Goal: Task Accomplishment & Management: Manage account settings

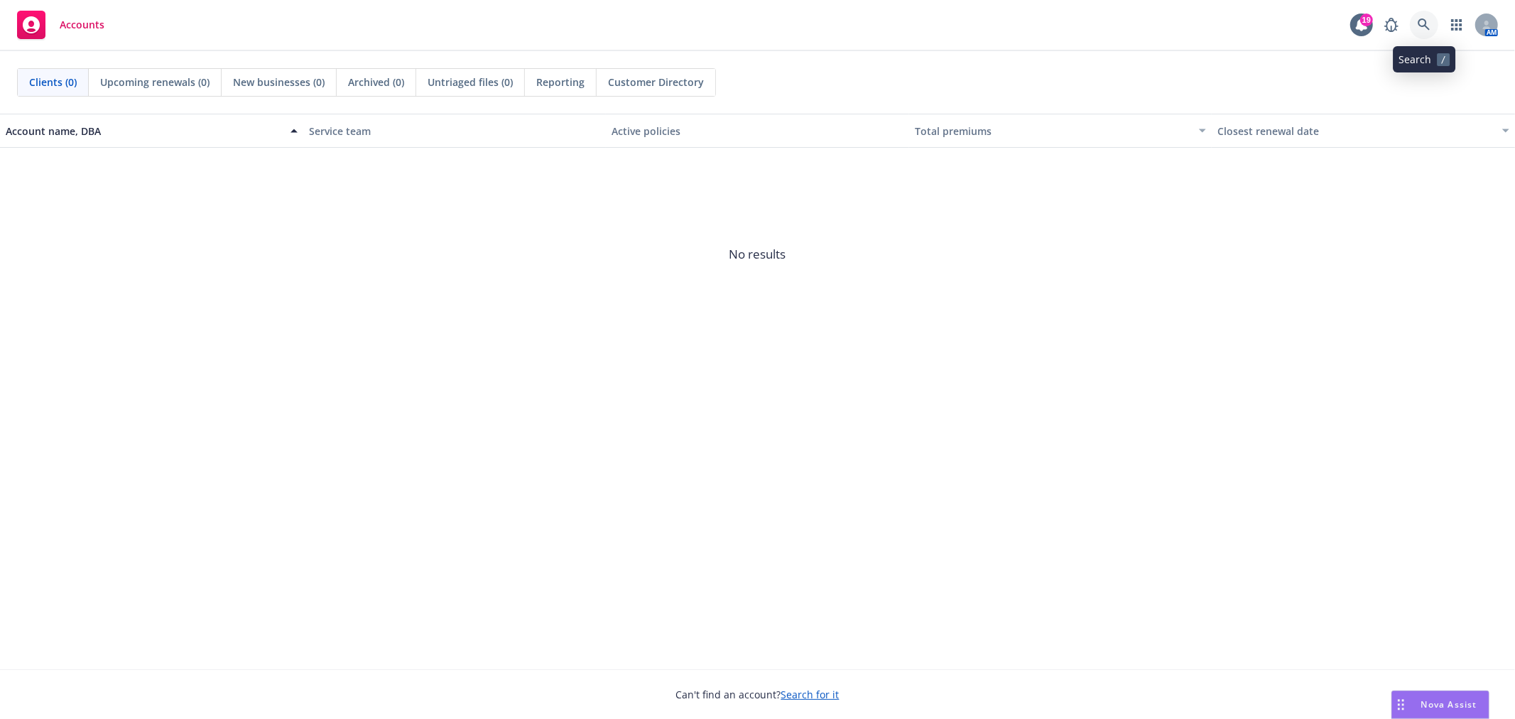
click at [1419, 19] on icon at bounding box center [1424, 24] width 13 height 13
click at [1417, 26] on link at bounding box center [1424, 25] width 28 height 28
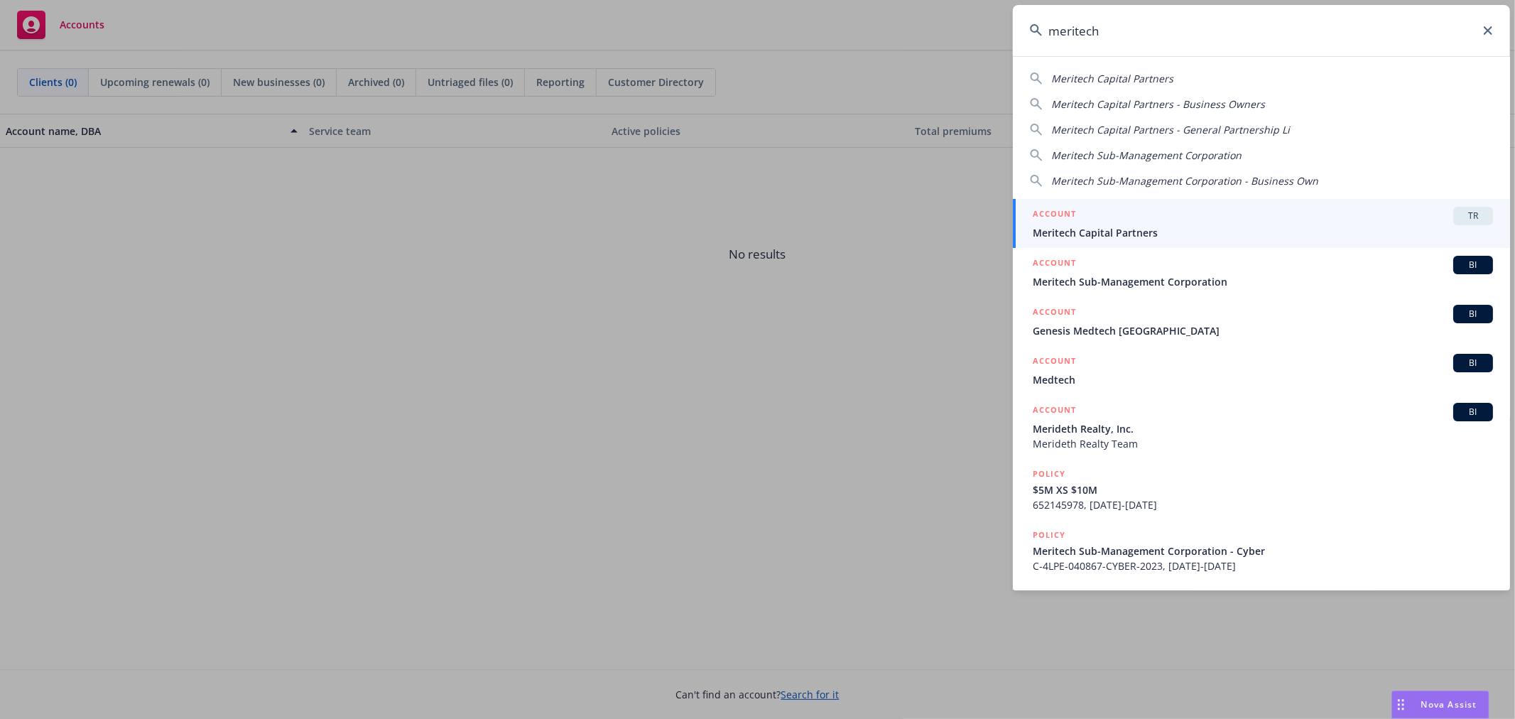
type input "meritech"
click at [1378, 213] on div "ACCOUNT TR" at bounding box center [1263, 216] width 460 height 18
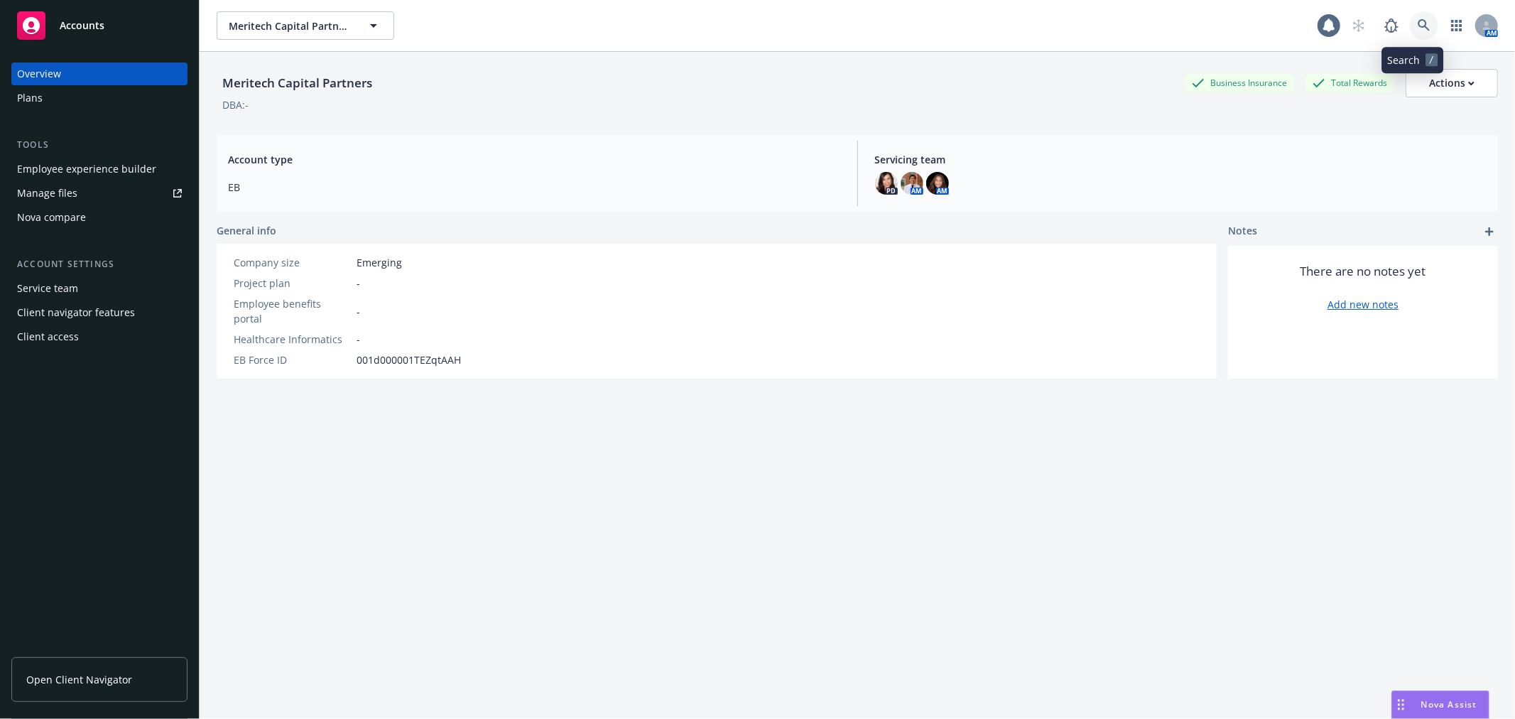
click at [1418, 20] on icon at bounding box center [1424, 25] width 13 height 13
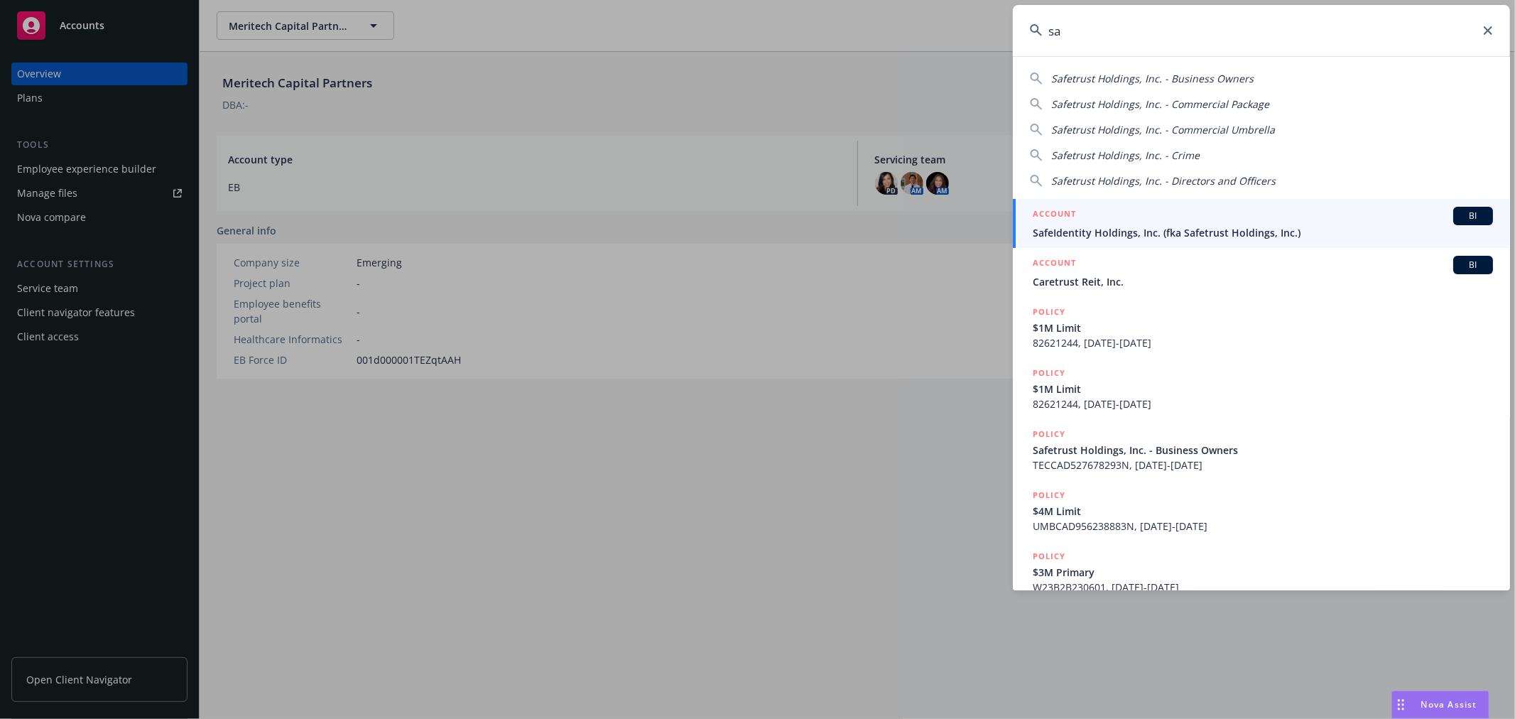
type input "s"
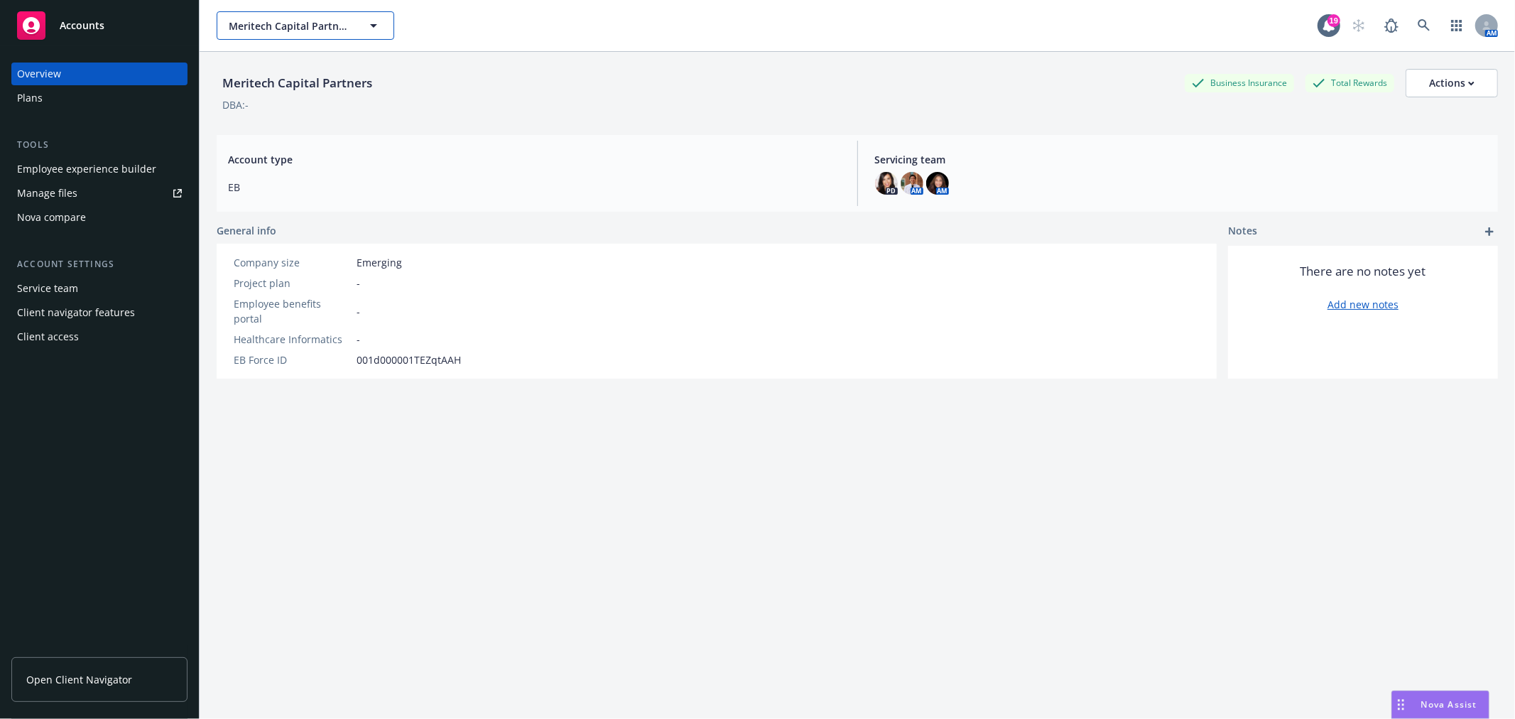
click at [384, 23] on button "Meritech Capital Partners" at bounding box center [306, 25] width 178 height 28
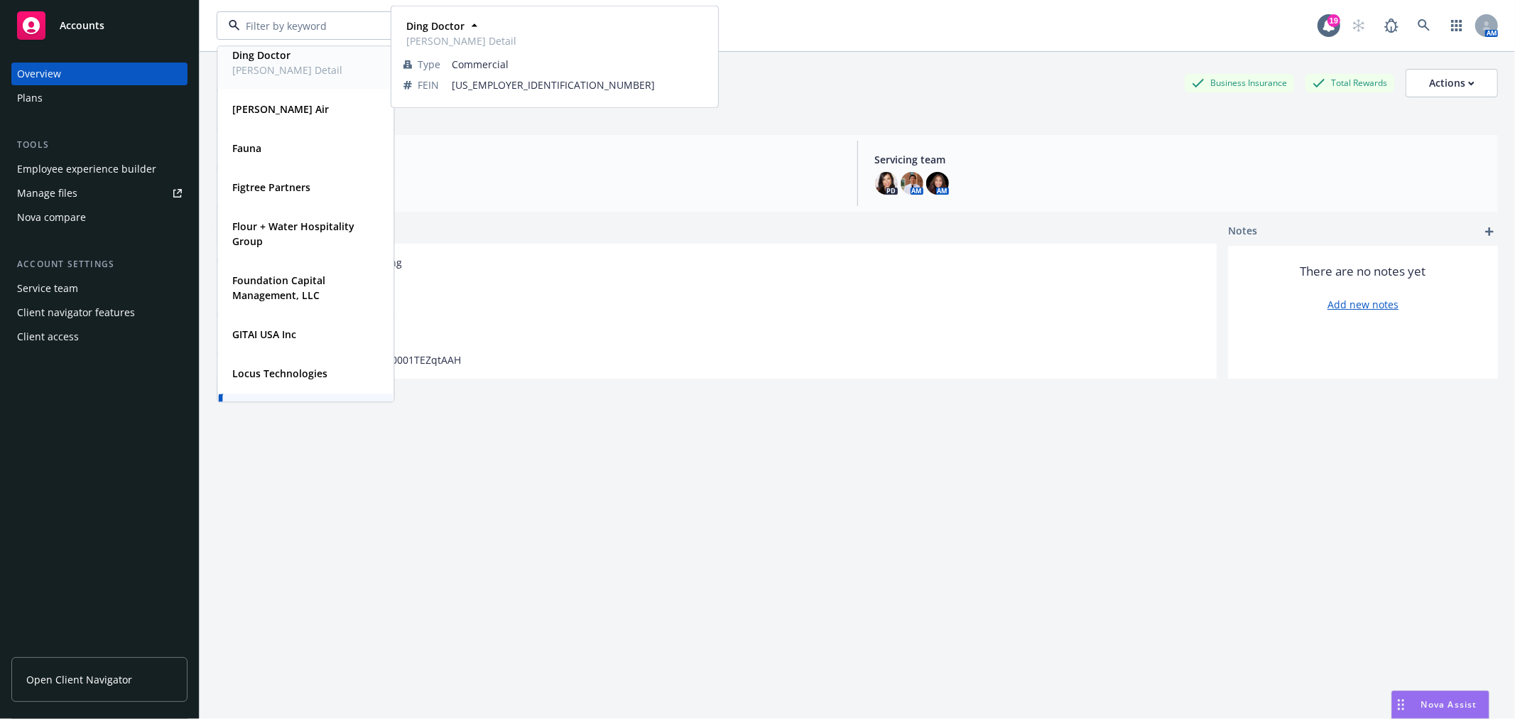
scroll to position [158, 0]
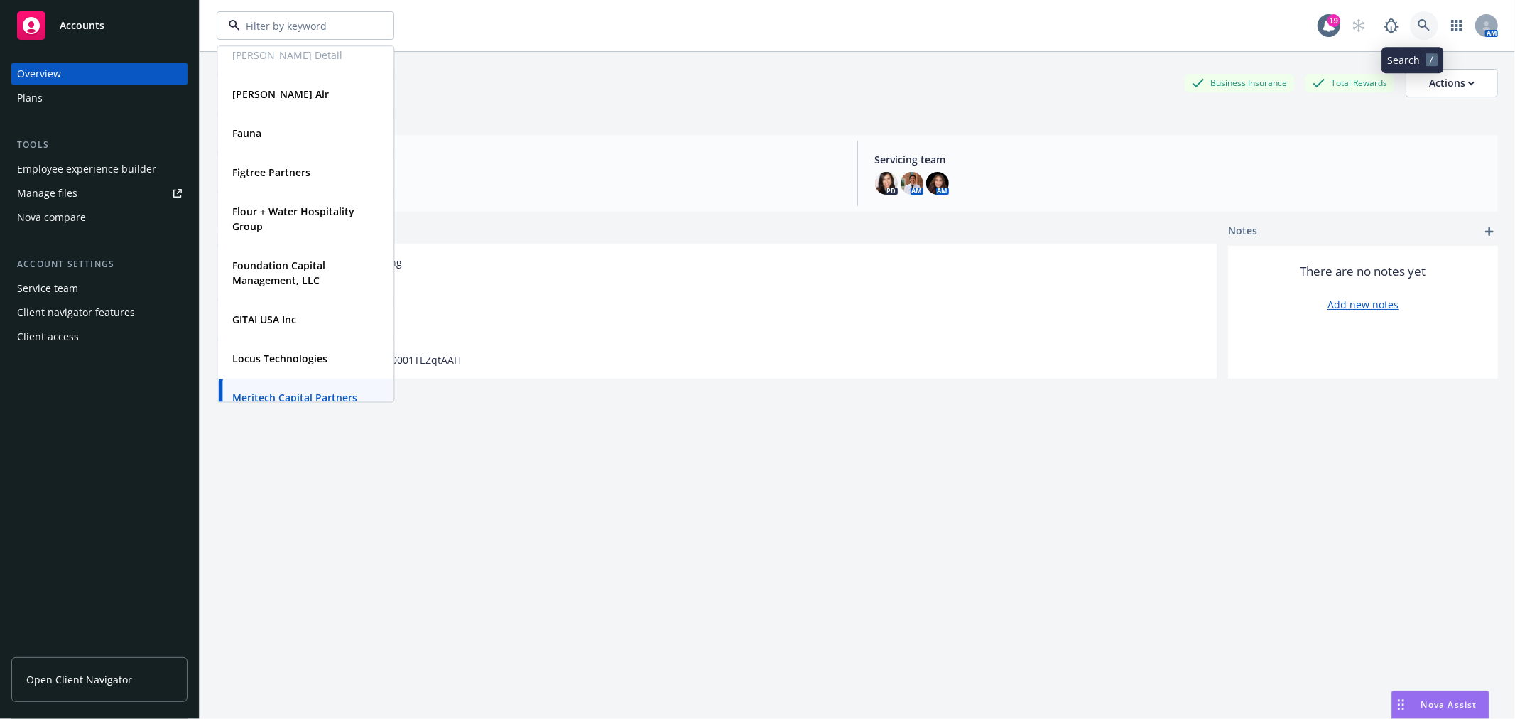
click at [1418, 22] on icon at bounding box center [1424, 25] width 13 height 13
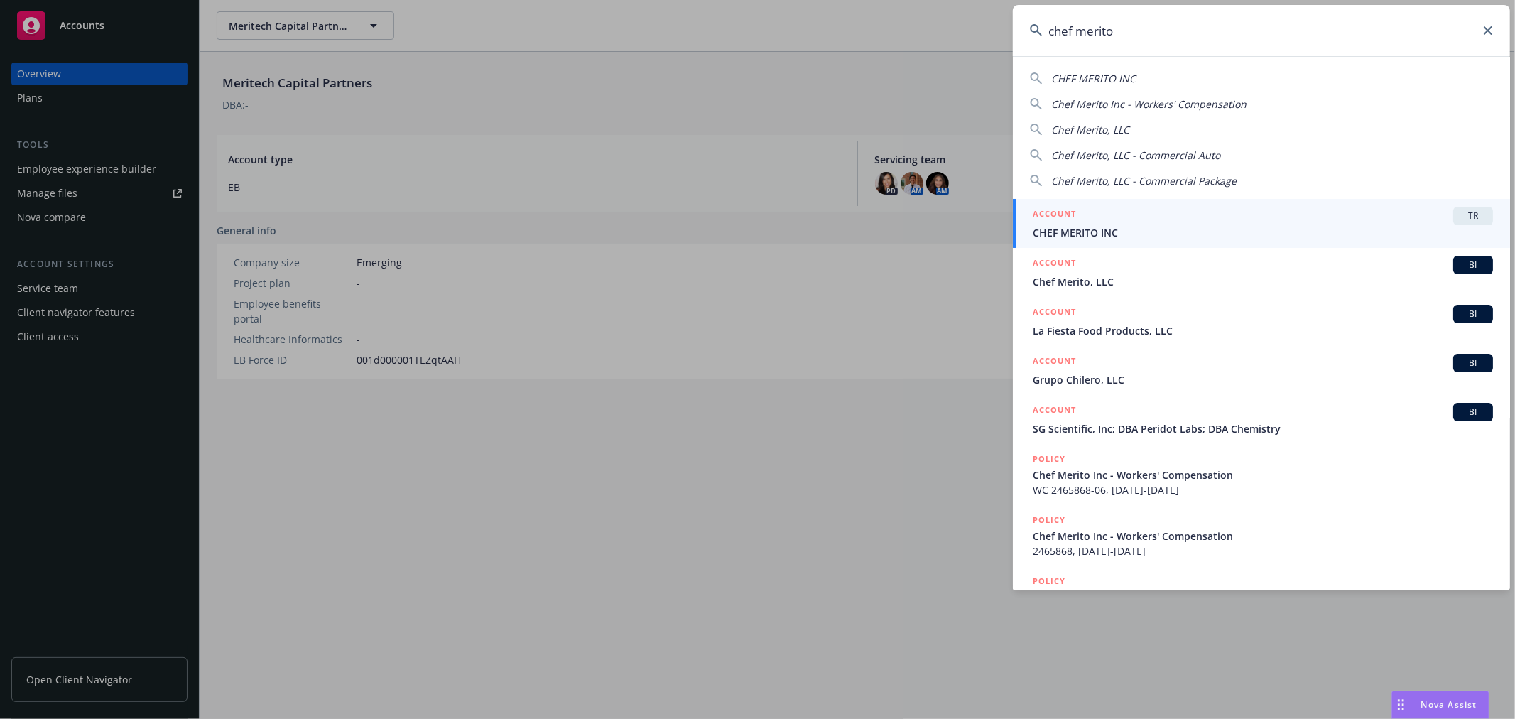
type input "chef merito"
click at [1212, 230] on span "CHEF MERITO INC" at bounding box center [1263, 232] width 460 height 15
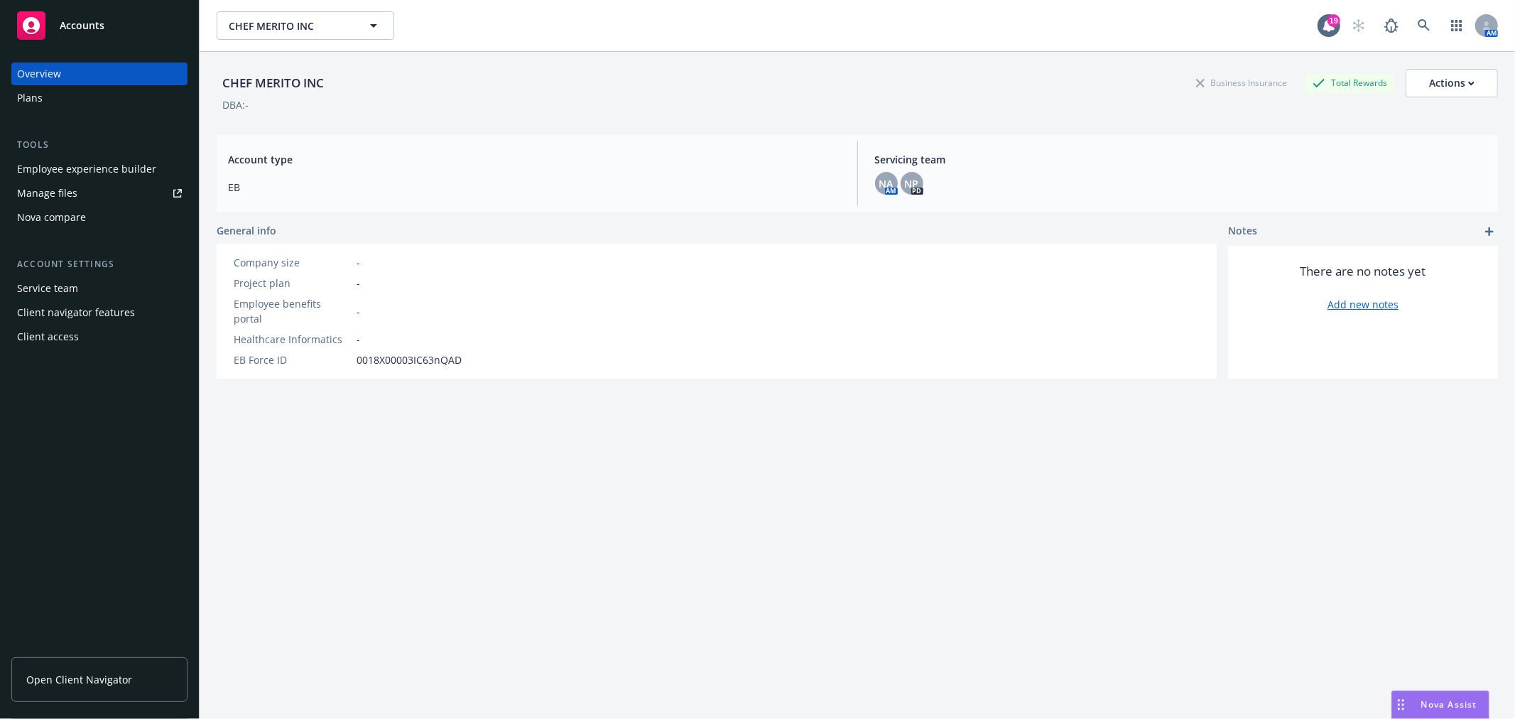
click at [50, 94] on div "Plans" at bounding box center [99, 98] width 165 height 23
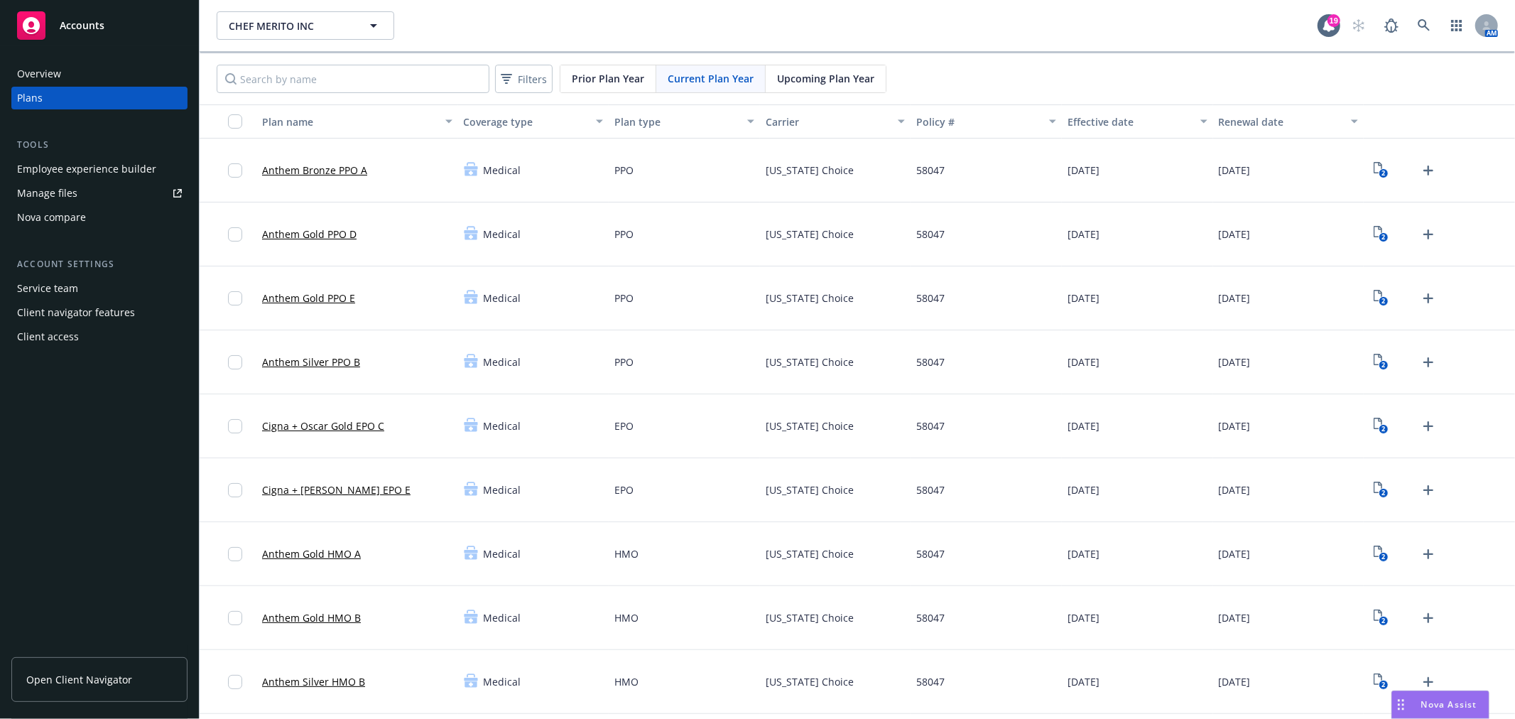
click at [80, 332] on div "Client access" at bounding box center [99, 336] width 165 height 23
